Goal: Information Seeking & Learning: Learn about a topic

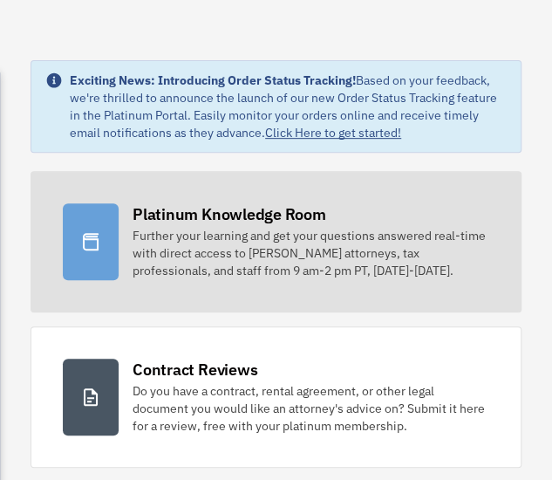
scroll to position [140, 0]
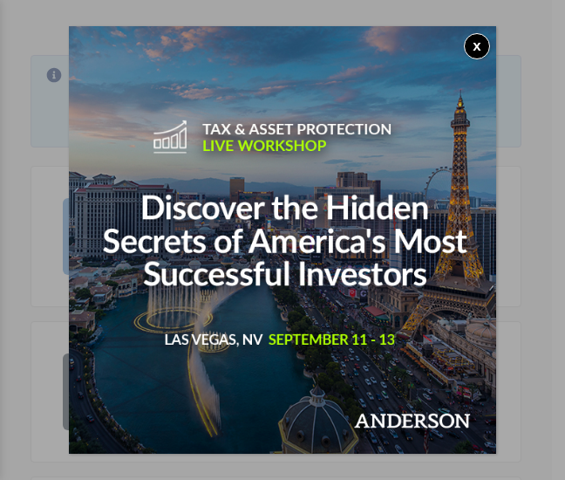
click at [475, 43] on button "x" at bounding box center [477, 46] width 26 height 26
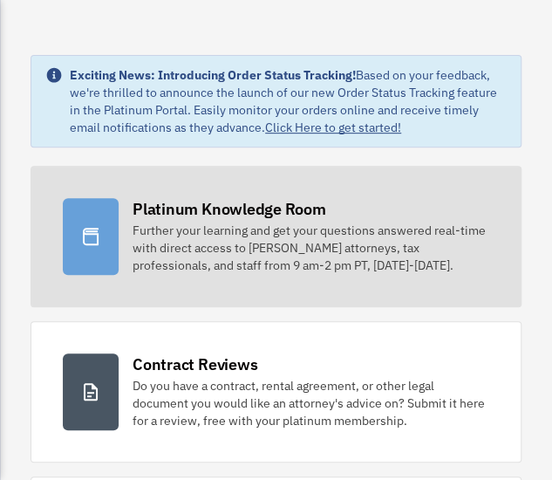
click at [331, 238] on div "Further your learning and get your questions answered real-time with direct acc…" at bounding box center [311, 248] width 357 height 52
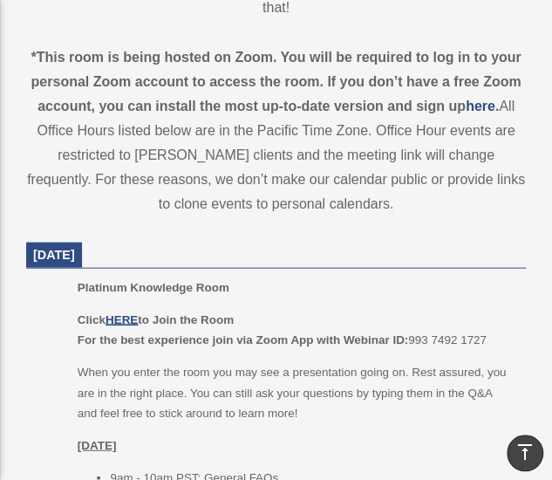
scroll to position [829, 0]
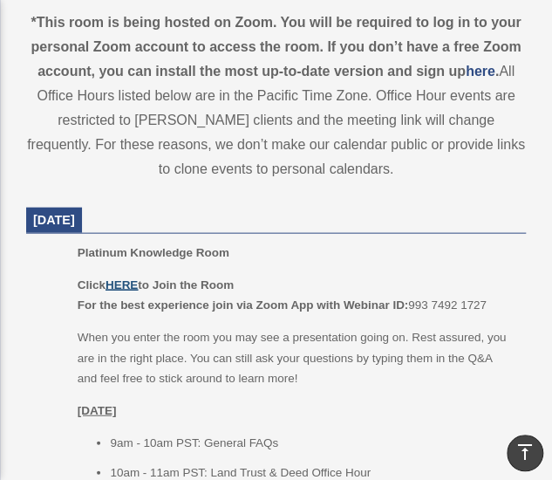
click at [123, 284] on u "HERE" at bounding box center [122, 284] width 32 height 13
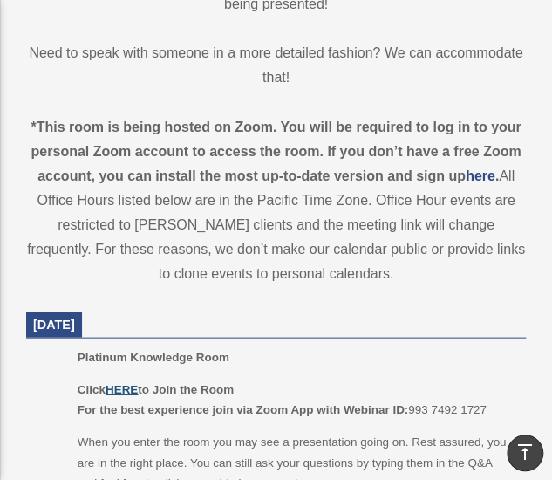
scroll to position [852, 0]
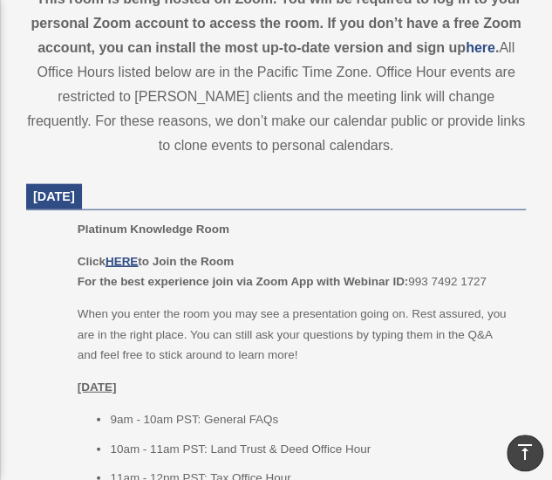
click at [309, 364] on div "Click HERE to Join the Room For the best experience join via Zoom App with Webi…" at bounding box center [296, 399] width 436 height 296
click at [321, 381] on p "Friday, September 5" at bounding box center [296, 387] width 436 height 21
click at [325, 425] on li "9am - 10am PST: General FAQs" at bounding box center [312, 419] width 404 height 21
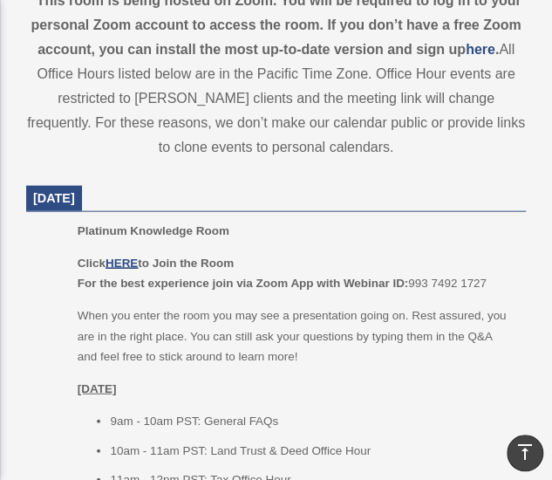
scroll to position [849, 0]
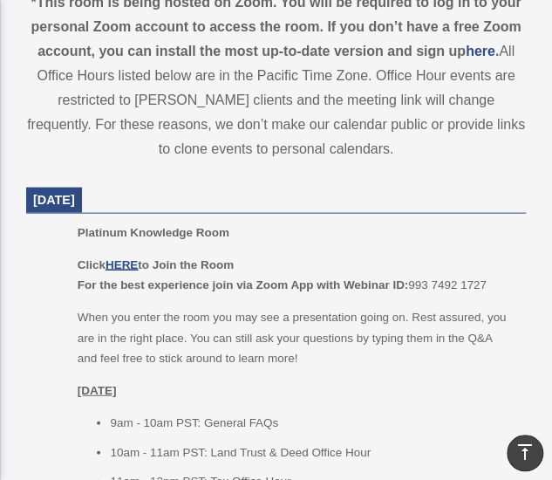
click at [461, 196] on dt "September 5, 2025" at bounding box center [276, 201] width 500 height 26
click at [344, 290] on p "Click HERE to Join the Room For the best experience join via Zoom App with Webi…" at bounding box center [296, 275] width 436 height 41
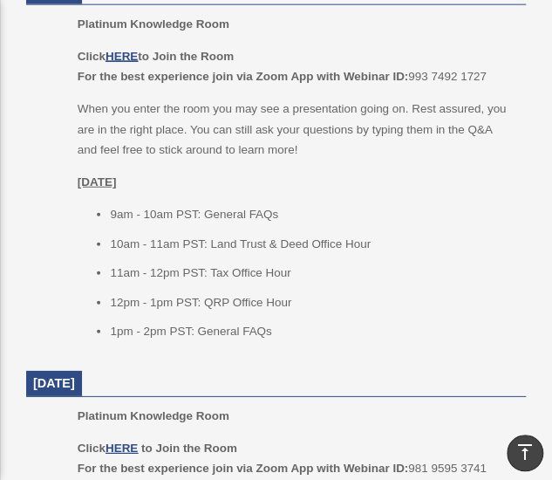
scroll to position [1184, 0]
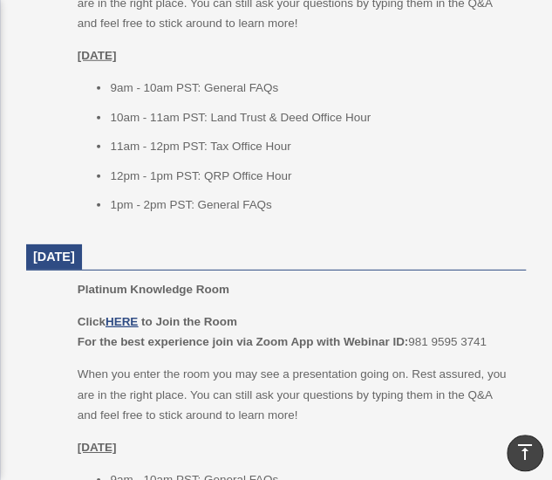
click at [373, 292] on p "Platinum Knowledge Room" at bounding box center [296, 289] width 436 height 21
click at [338, 244] on dt "September 8, 2025" at bounding box center [276, 257] width 500 height 26
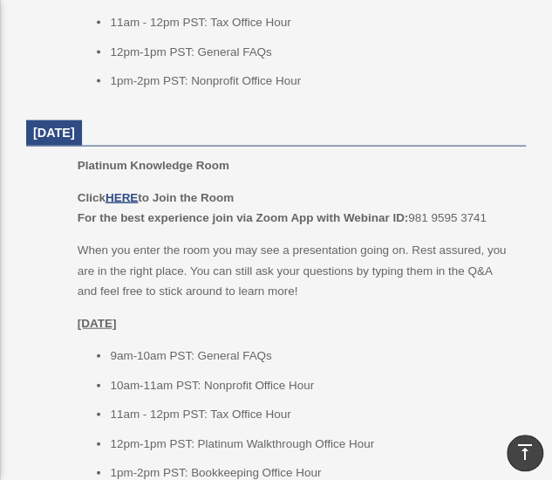
scroll to position [2604, 0]
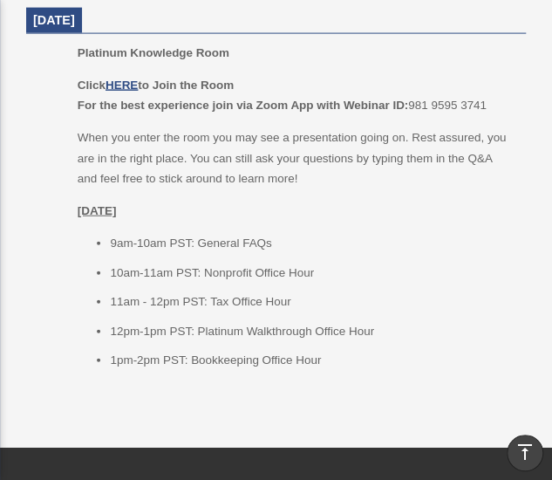
click at [461, 188] on div "Click HERE to Join the Room For the best experience join via Zoom App with Webi…" at bounding box center [296, 223] width 436 height 296
click at [246, 10] on dt "September 11, 2025" at bounding box center [276, 21] width 500 height 26
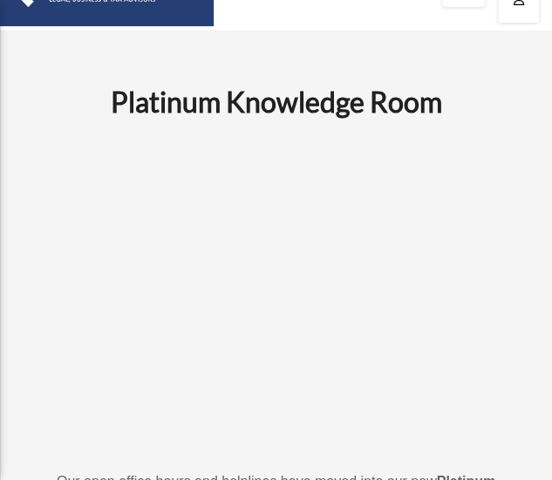
scroll to position [0, 0]
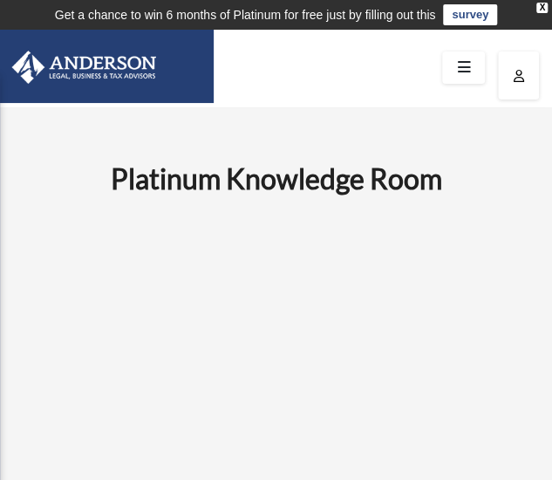
click at [410, 83] on div at bounding box center [276, 68] width 552 height 77
click at [461, 76] on icon at bounding box center [463, 67] width 25 height 27
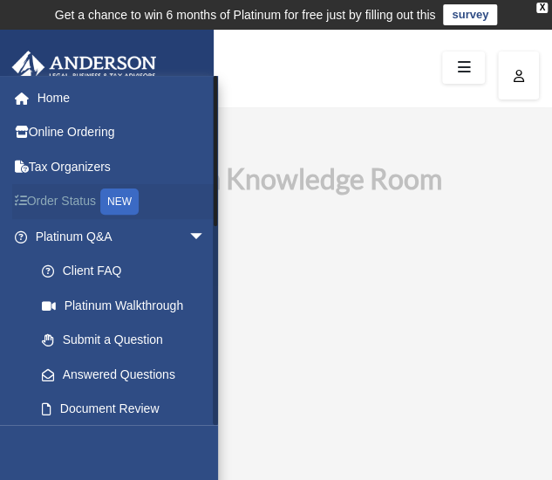
click at [76, 198] on link "Order Status NEW" at bounding box center [121, 202] width 219 height 36
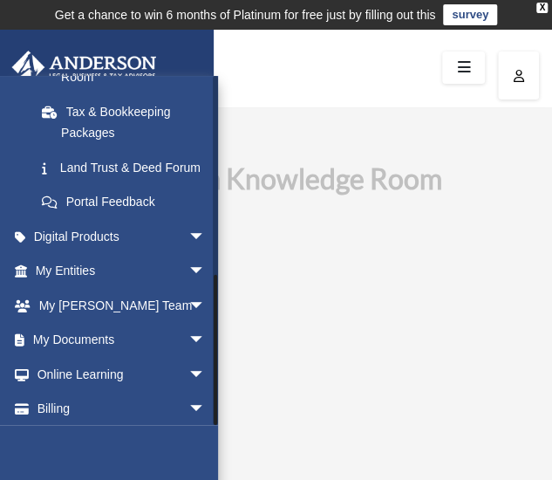
scroll to position [448, 0]
